Goal: Information Seeking & Learning: Check status

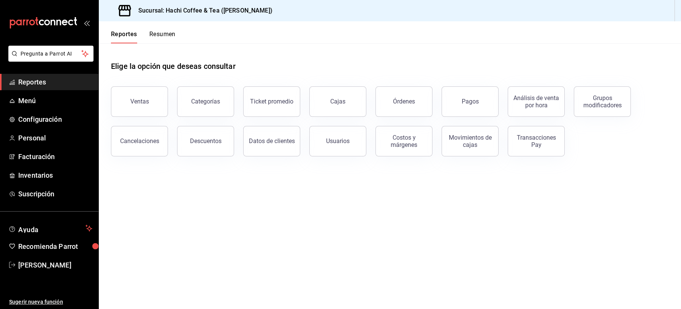
click at [134, 98] on button "Ventas" at bounding box center [139, 101] width 57 height 30
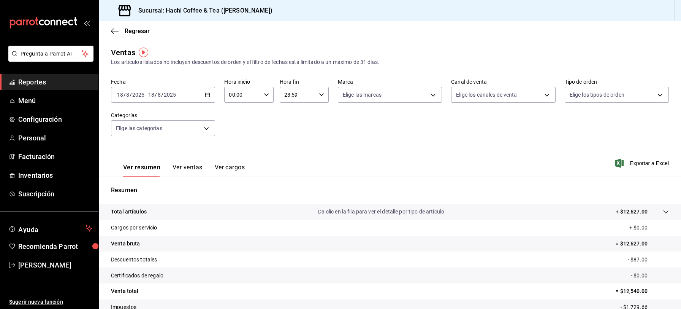
click at [70, 79] on span "Reportes" at bounding box center [55, 82] width 74 height 10
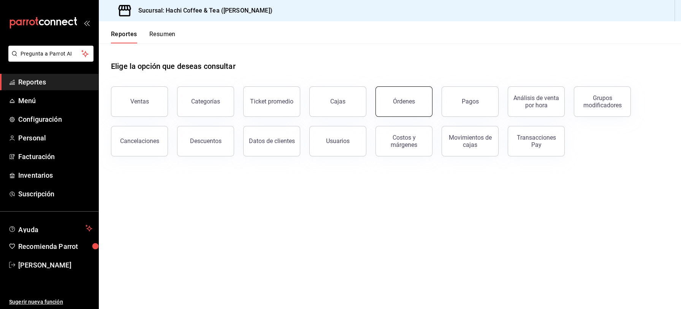
click at [400, 106] on button "Órdenes" at bounding box center [404, 101] width 57 height 30
